Goal: Navigation & Orientation: Find specific page/section

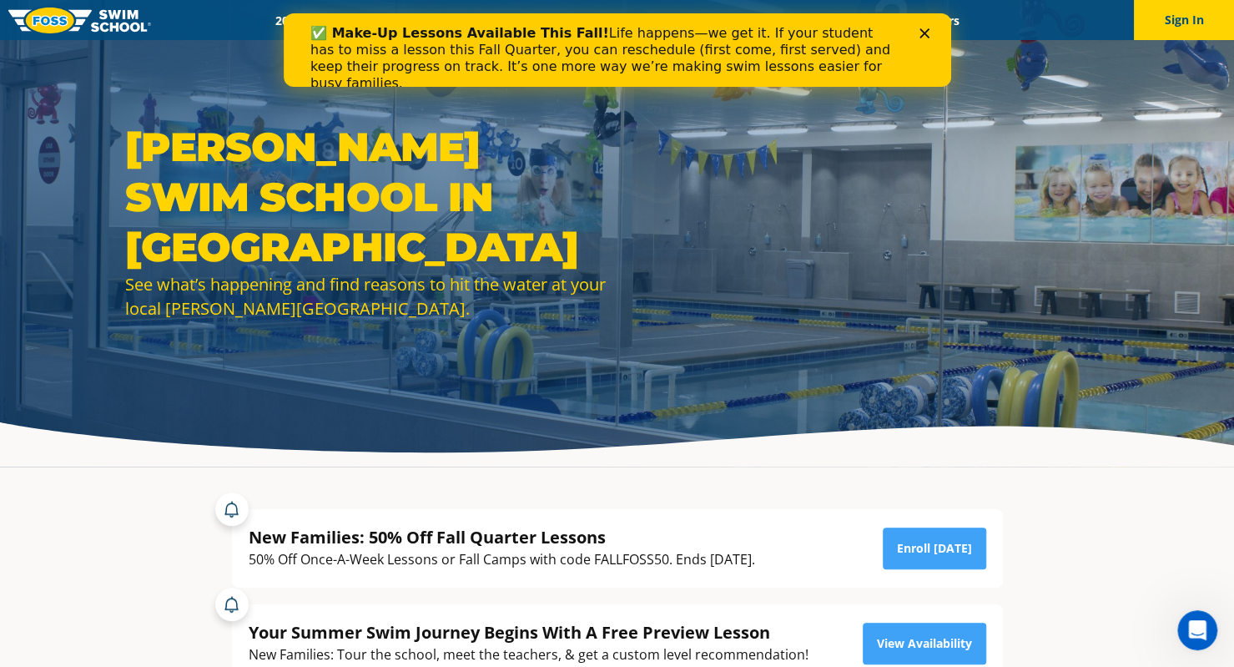
click at [928, 33] on icon "Close" at bounding box center [924, 33] width 10 height 10
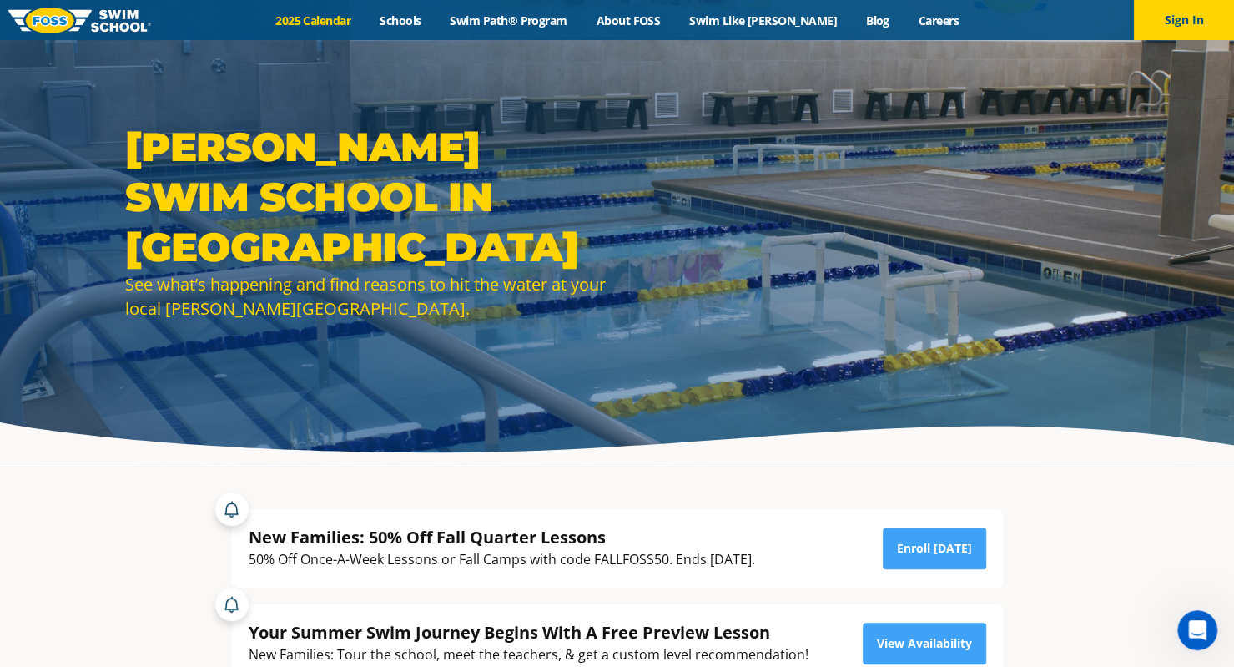
click at [365, 17] on link "2025 Calendar" at bounding box center [313, 21] width 104 height 16
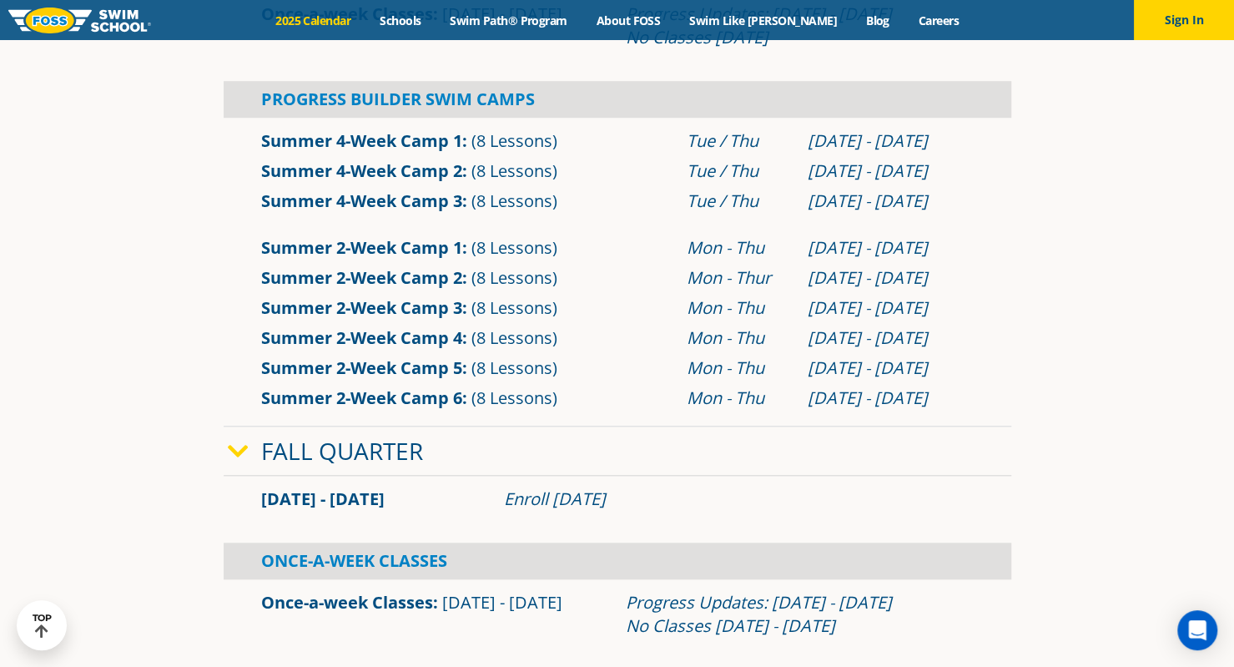
scroll to position [567, 0]
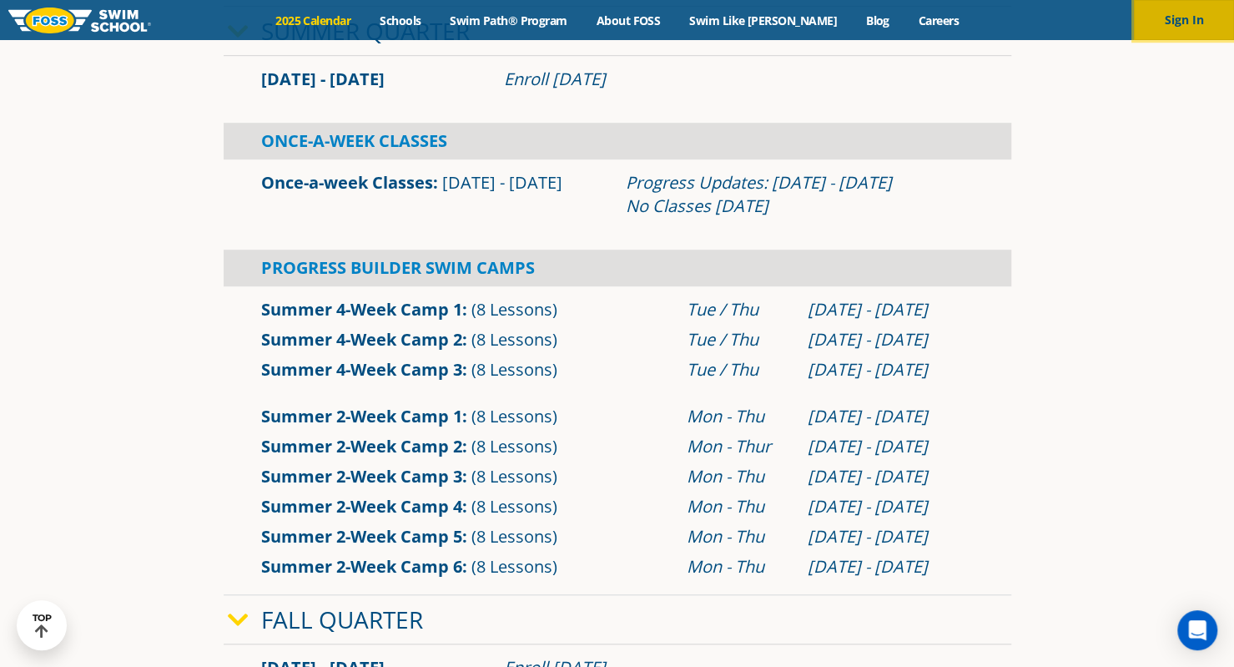
click at [1178, 32] on button "Sign In" at bounding box center [1184, 20] width 100 height 40
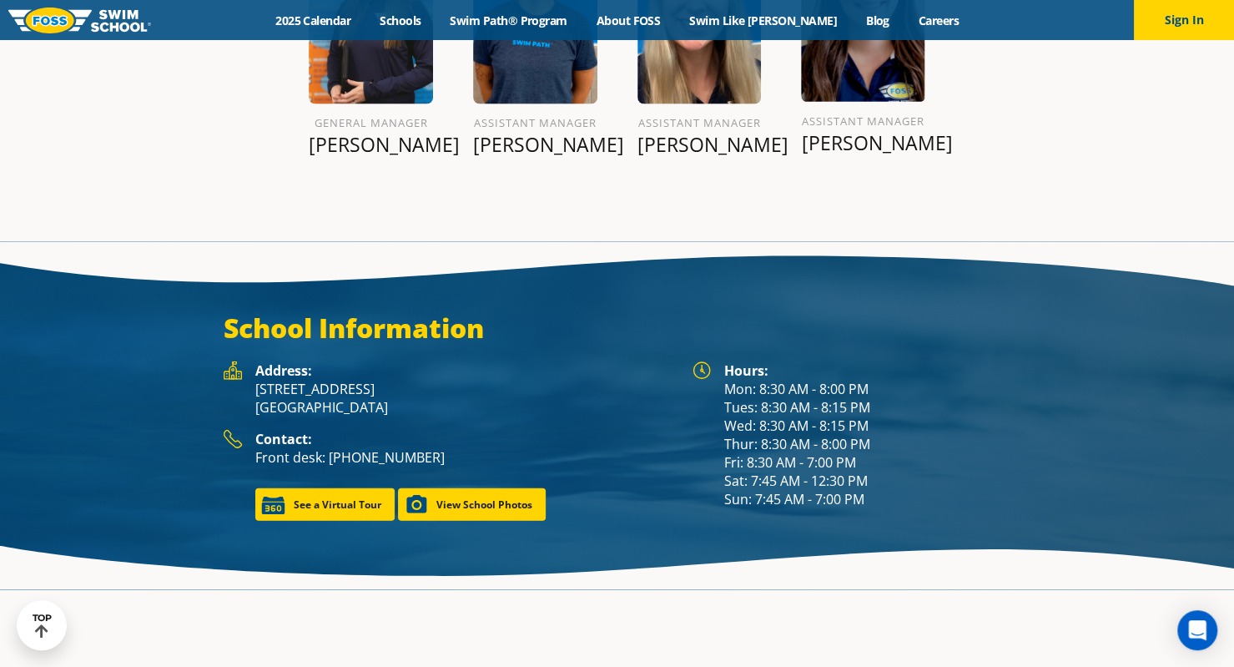
scroll to position [2127, 0]
